Goal: Information Seeking & Learning: Learn about a topic

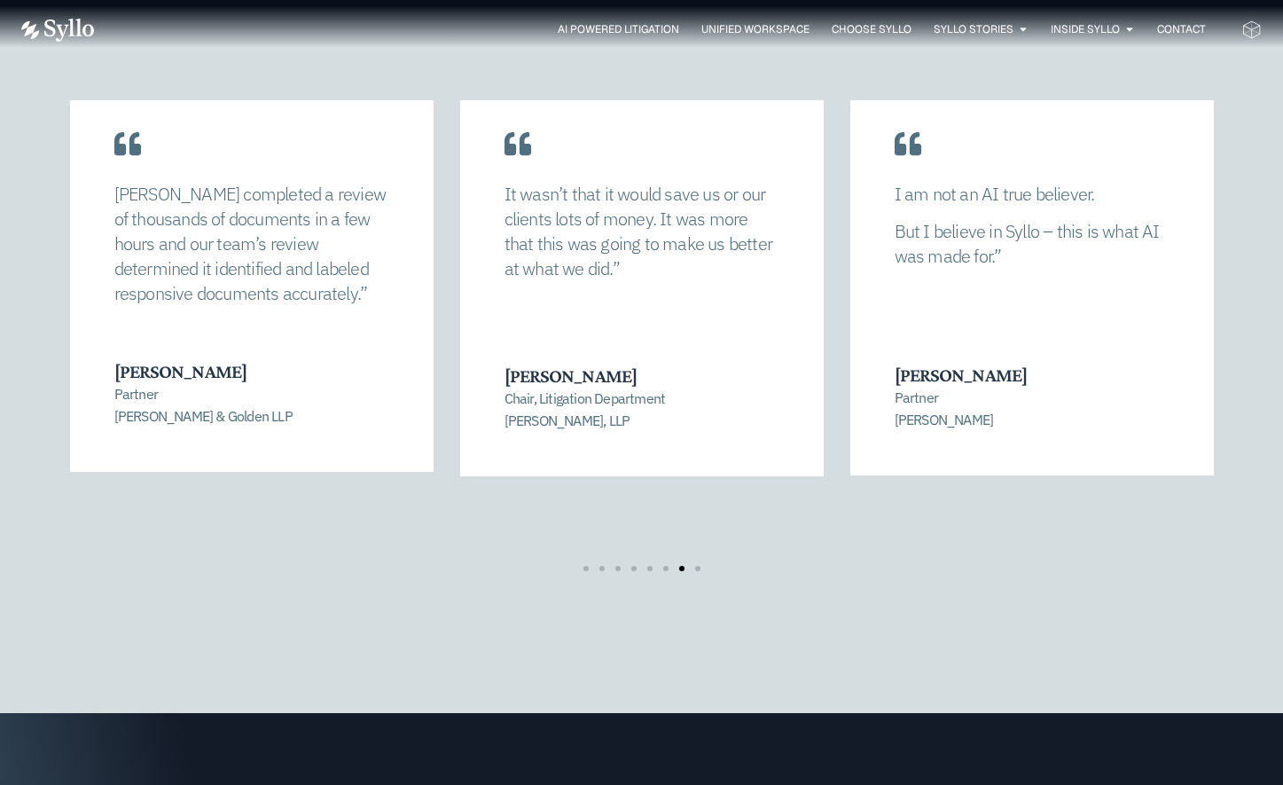
scroll to position [3709, 0]
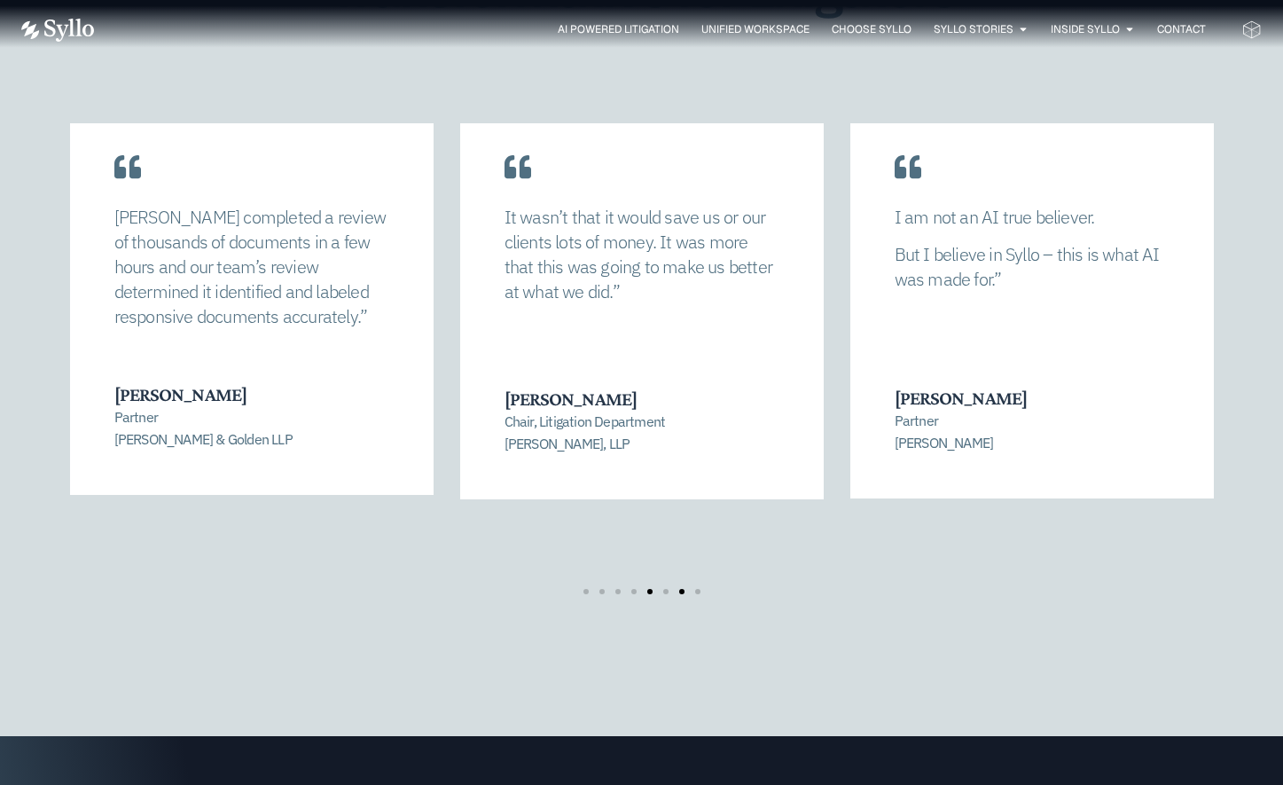
click at [650, 589] on span "Go to slide 5" at bounding box center [649, 591] width 5 height 5
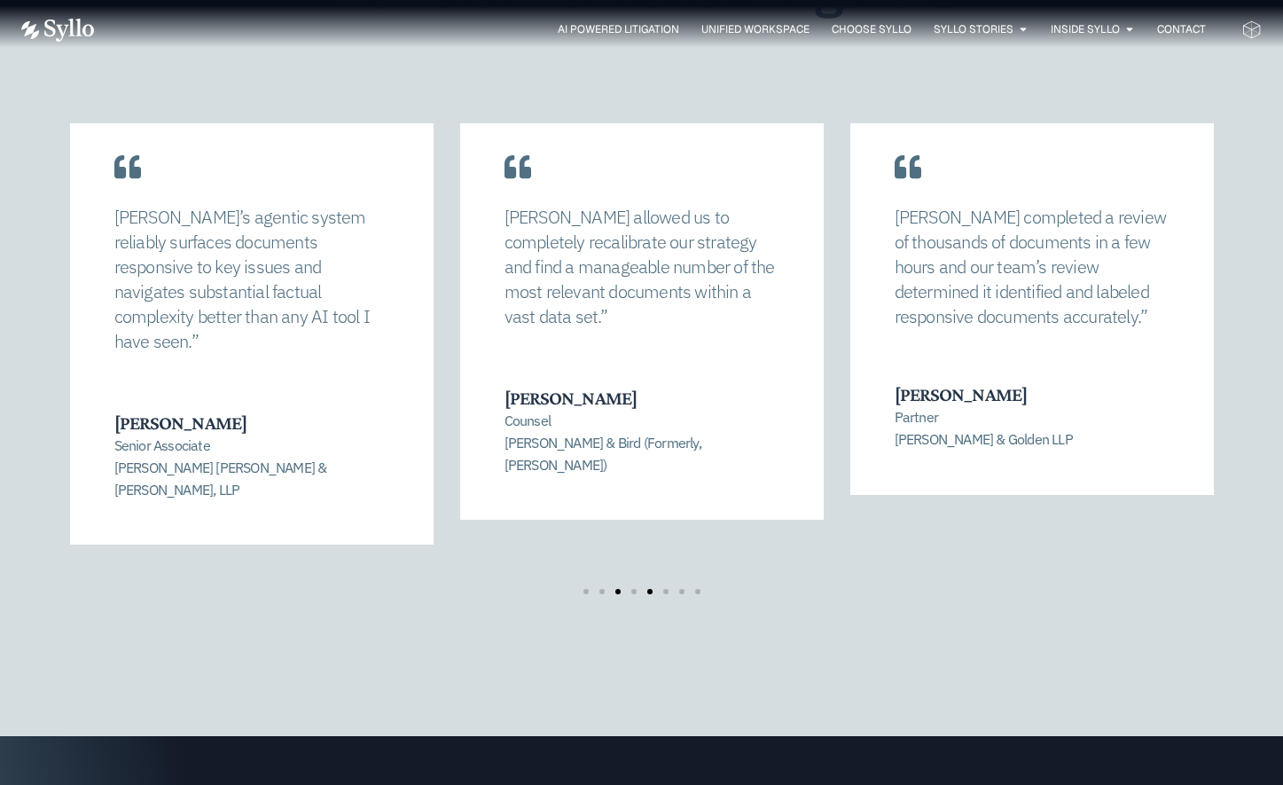
click at [616, 589] on span "Go to slide 3" at bounding box center [618, 591] width 5 height 5
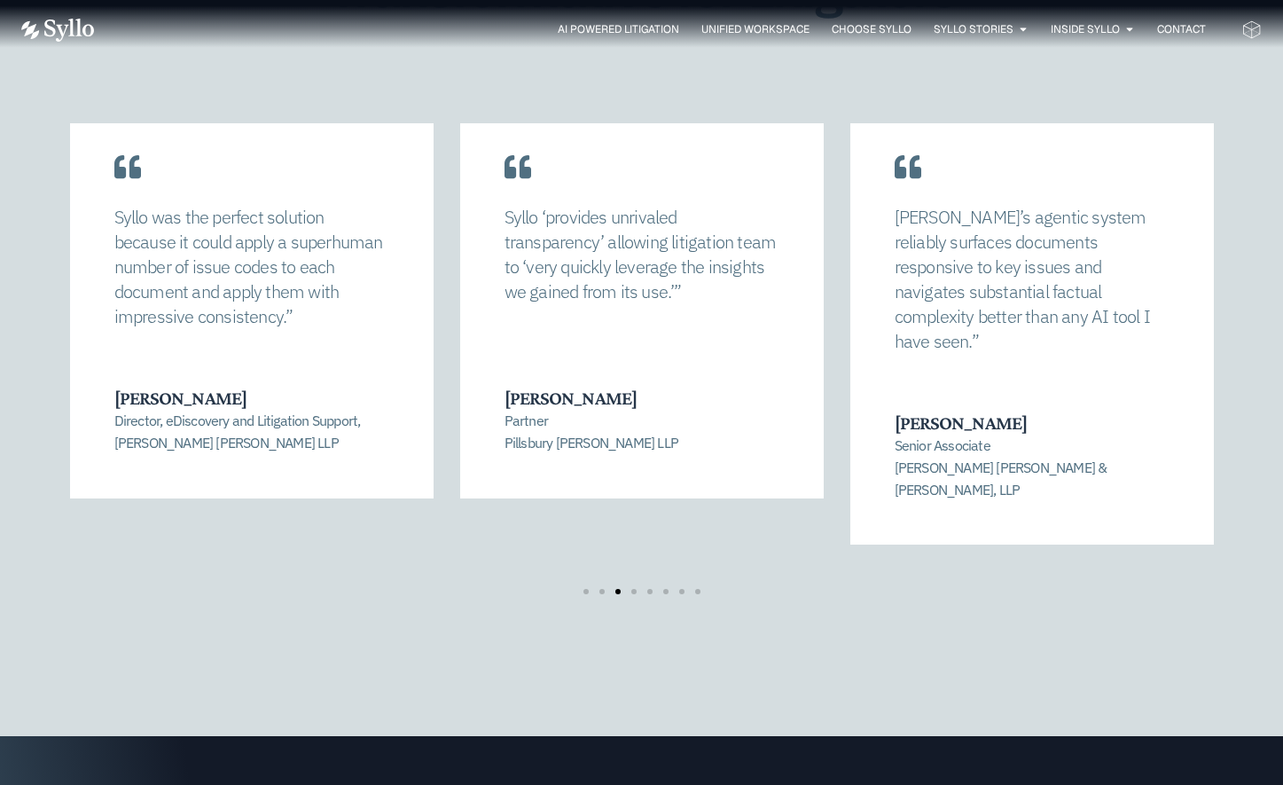
click at [580, 589] on div at bounding box center [642, 591] width 128 height 5
click at [579, 589] on div at bounding box center [642, 591] width 128 height 5
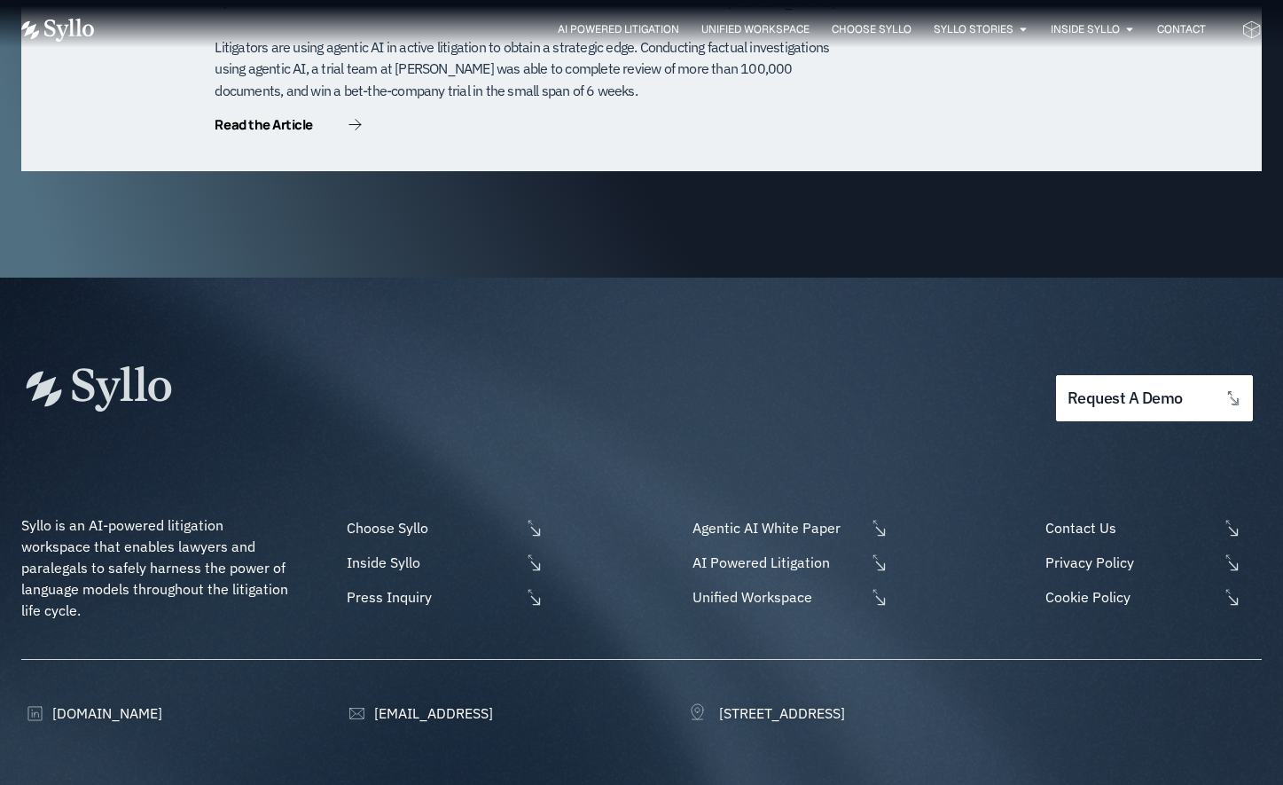
scroll to position [5153, 0]
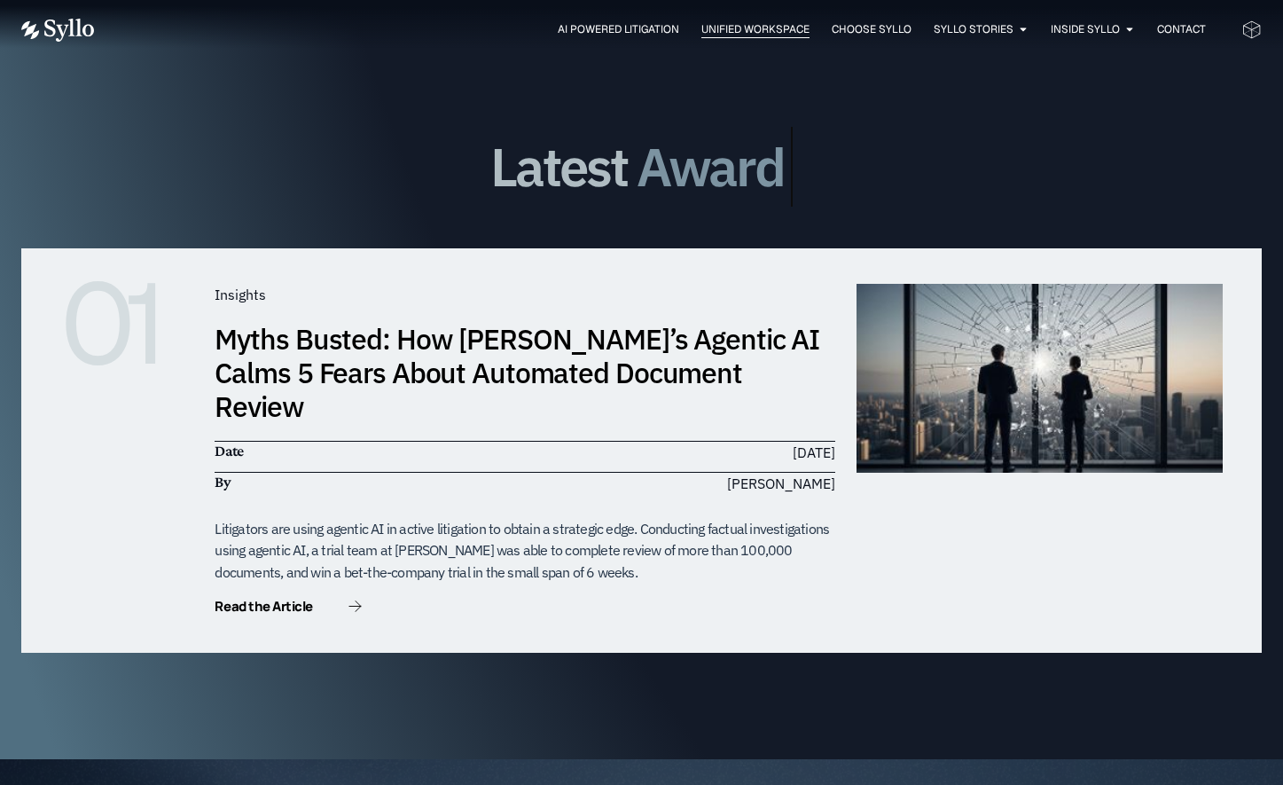
click at [704, 31] on span "Unified Workspace" at bounding box center [756, 29] width 108 height 16
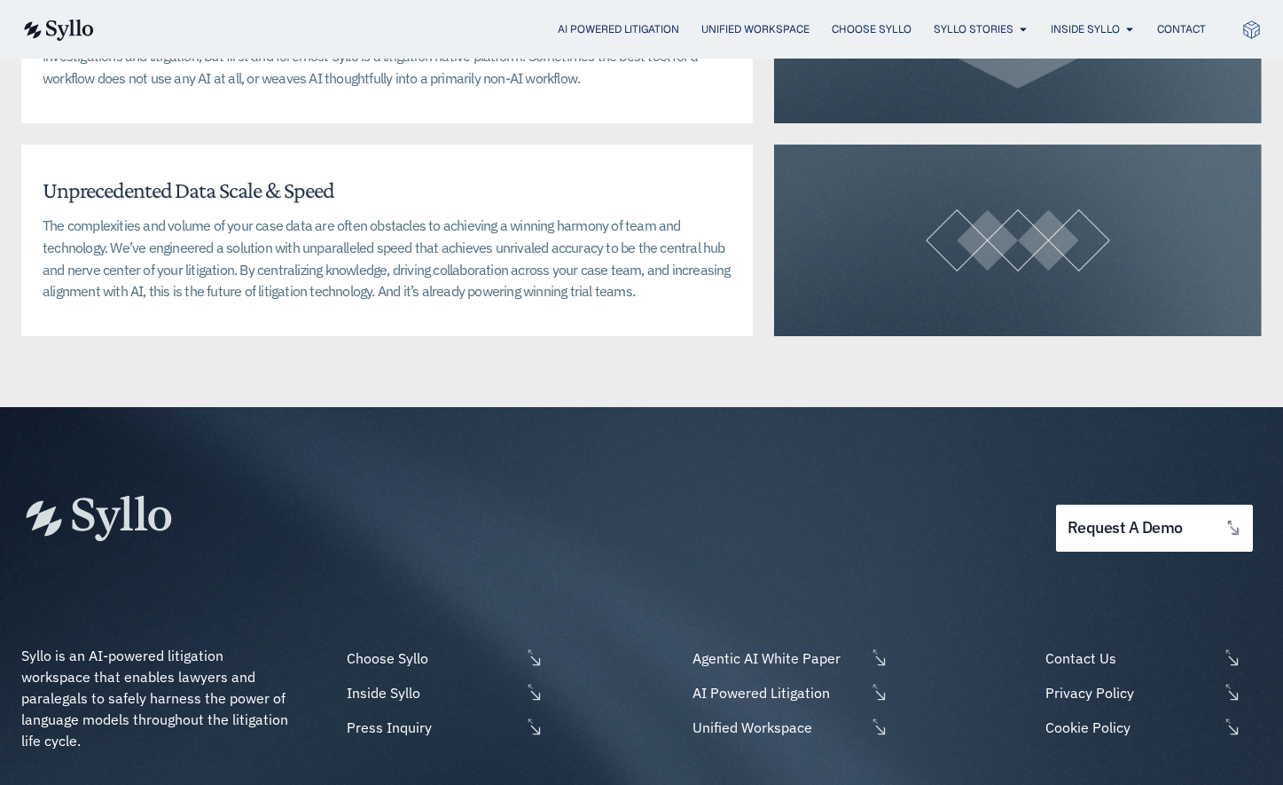
scroll to position [4427, 0]
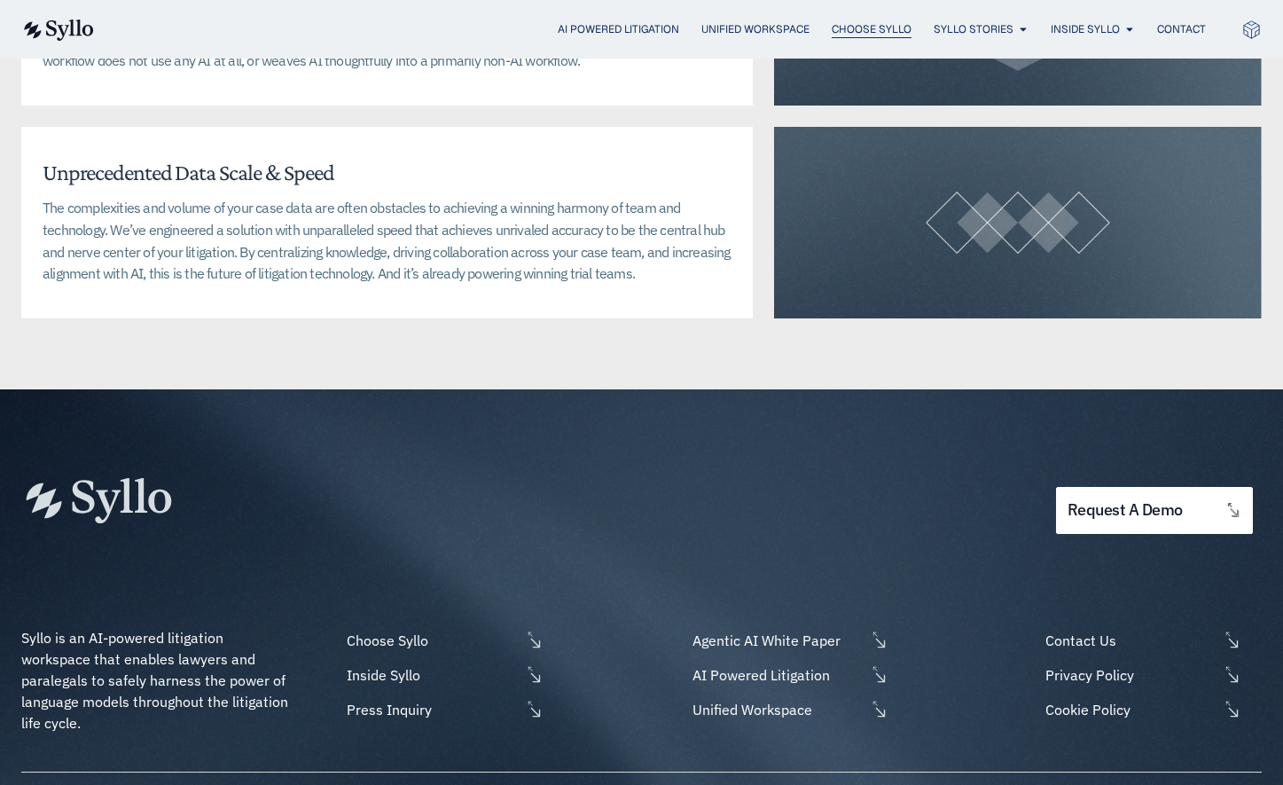
click at [880, 24] on span "Choose Syllo" at bounding box center [872, 29] width 80 height 16
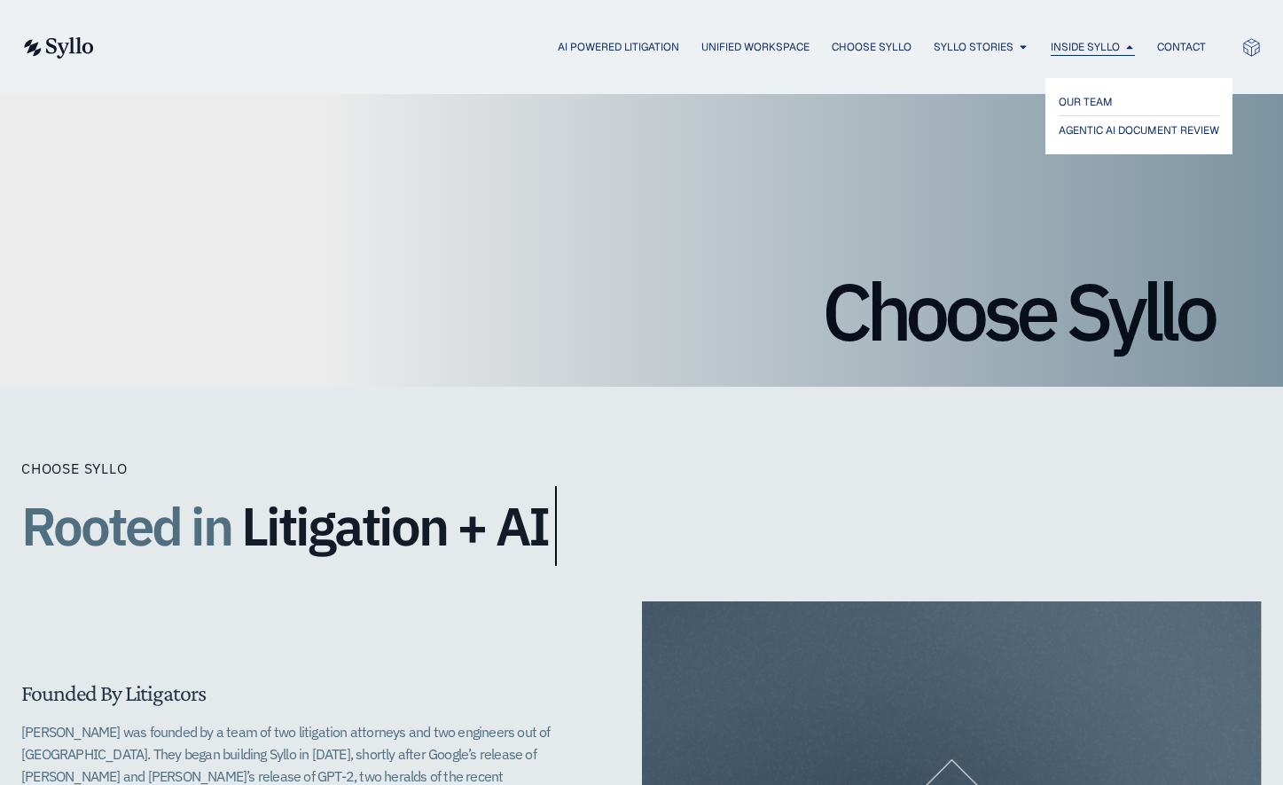
click at [1107, 49] on span "Inside Syllo" at bounding box center [1085, 47] width 69 height 16
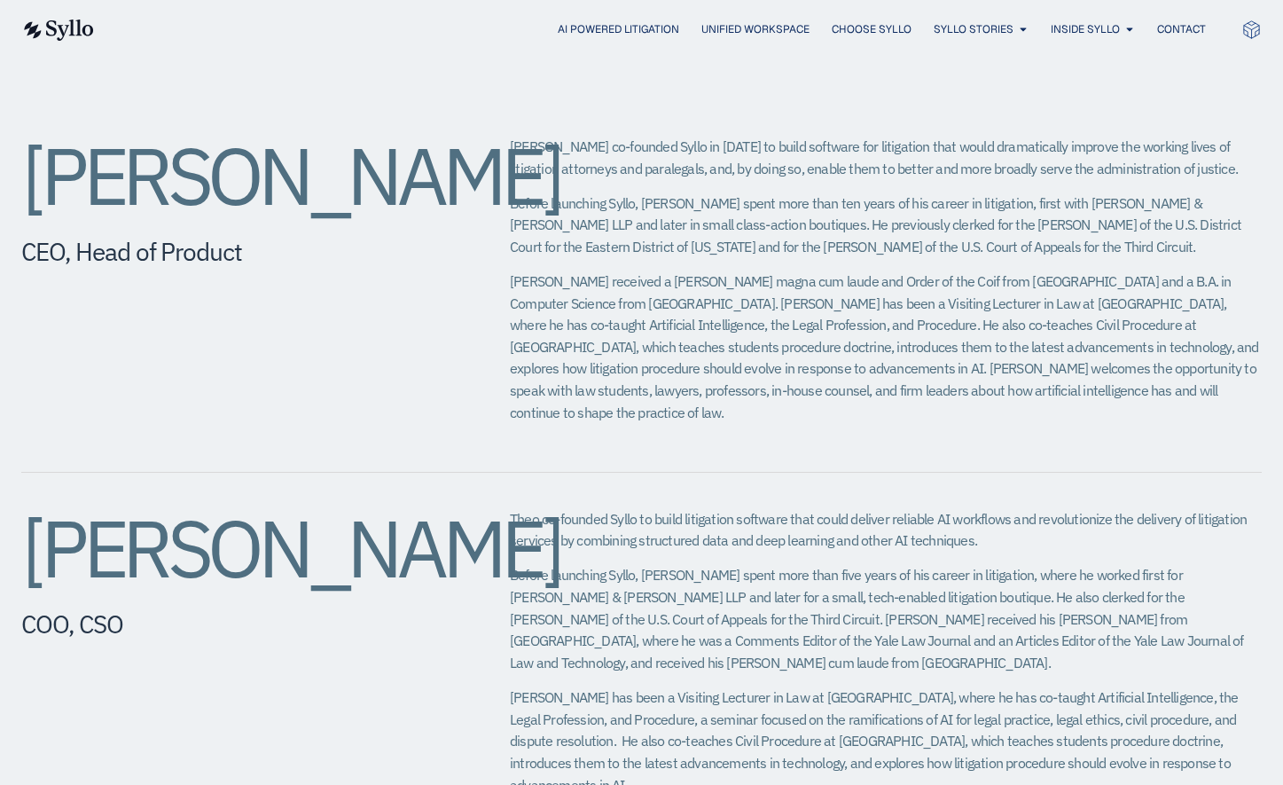
scroll to position [691, 0]
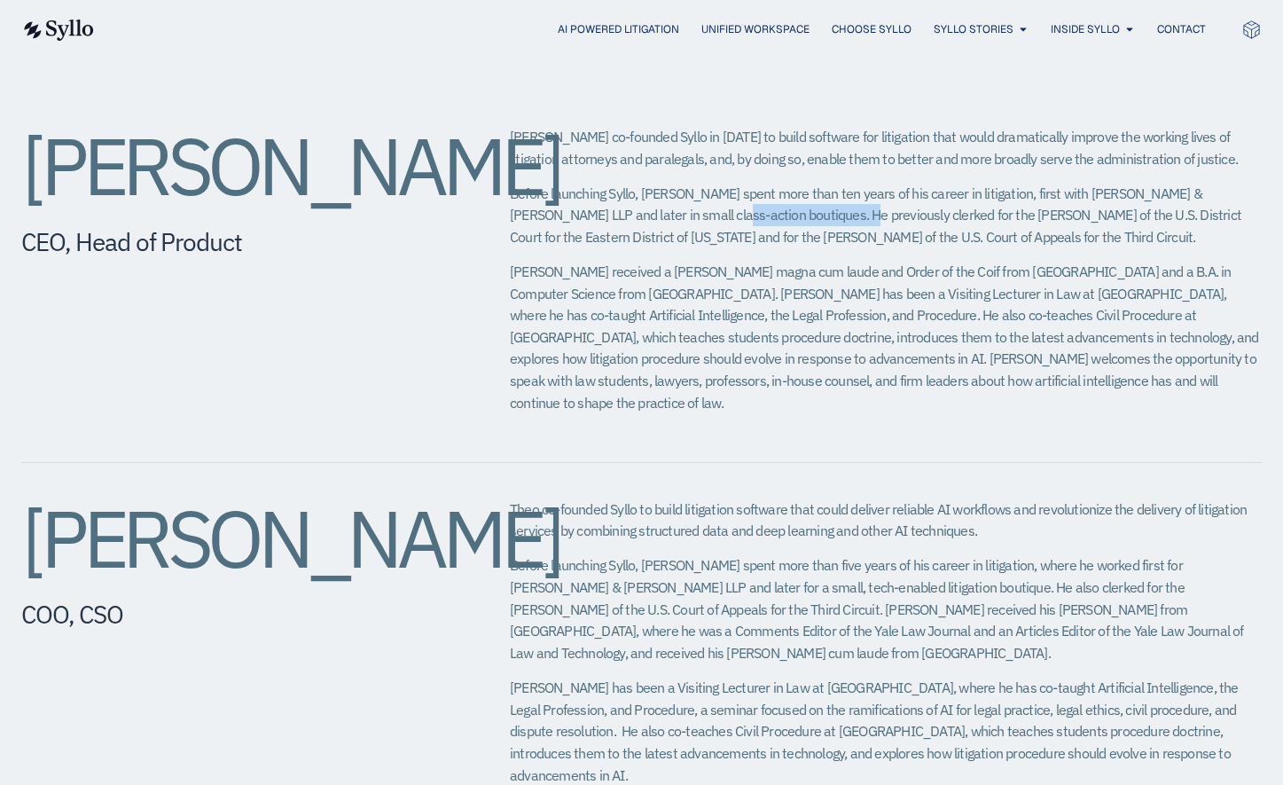
drag, startPoint x: 640, startPoint y: 213, endPoint x: 757, endPoint y: 217, distance: 117.2
click at [757, 217] on p "Before launching Syllo, Jeff spent more than ten years of his career in litigat…" at bounding box center [886, 216] width 752 height 66
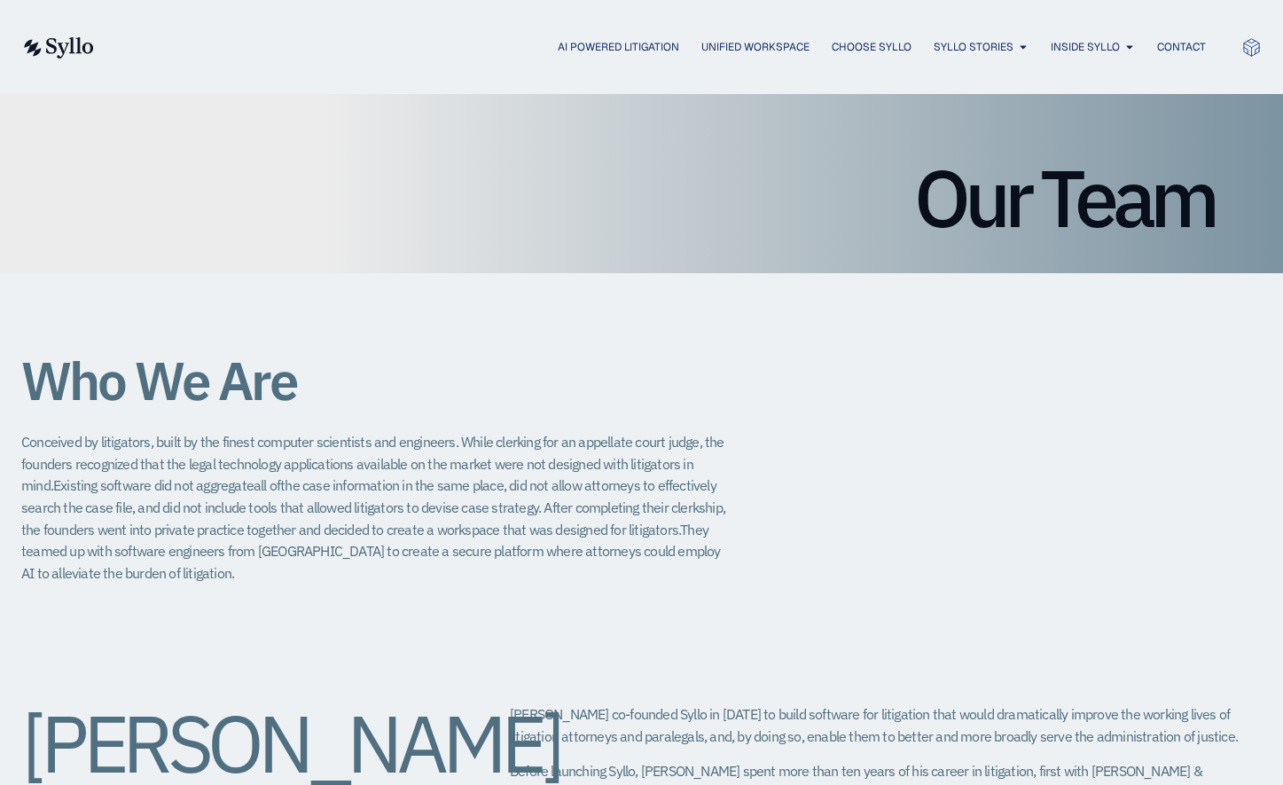
scroll to position [0, 0]
